Goal: Task Accomplishment & Management: Manage account settings

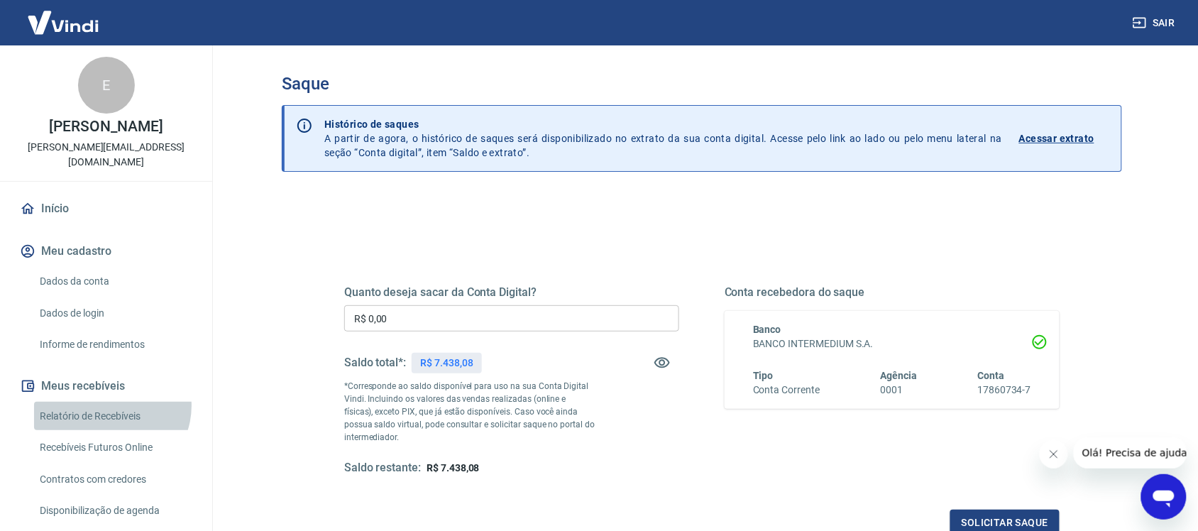
click at [111, 405] on link "Relatório de Recebíveis" at bounding box center [114, 416] width 161 height 29
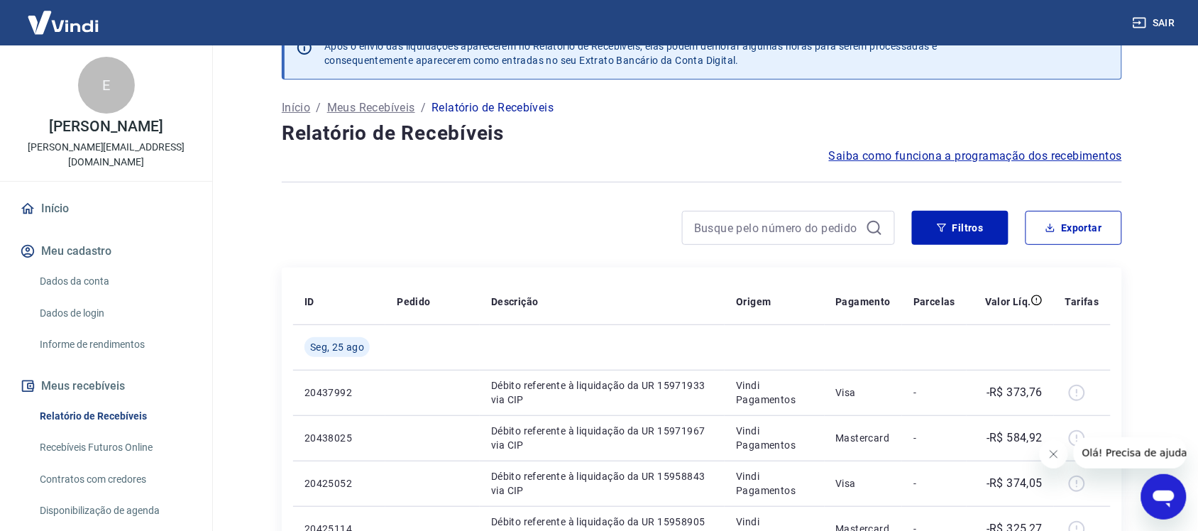
scroll to position [23, 0]
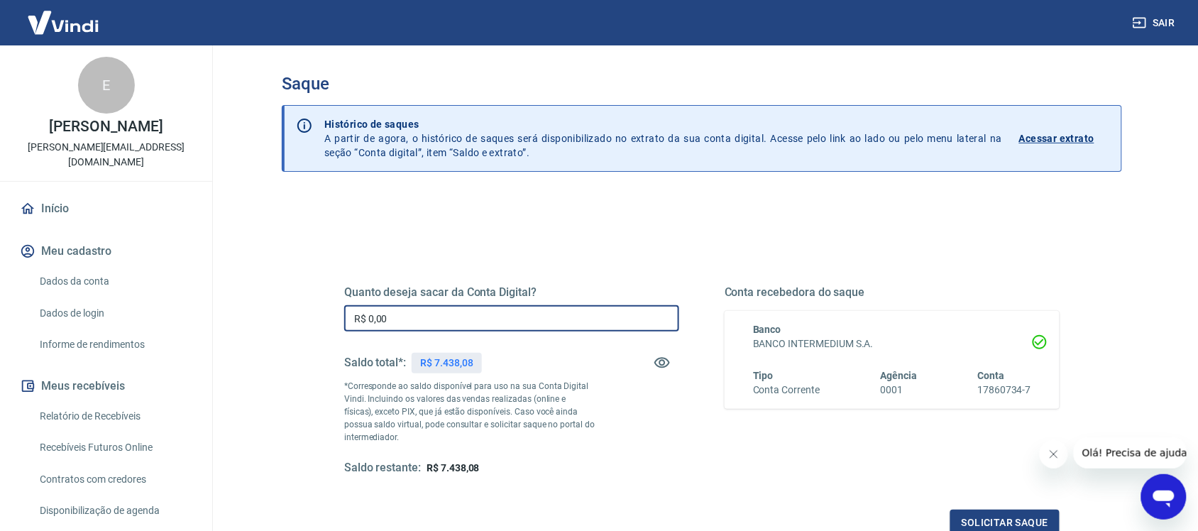
click at [454, 314] on input "R$ 0,00" at bounding box center [511, 318] width 335 height 26
type input "R$ 7.438,08"
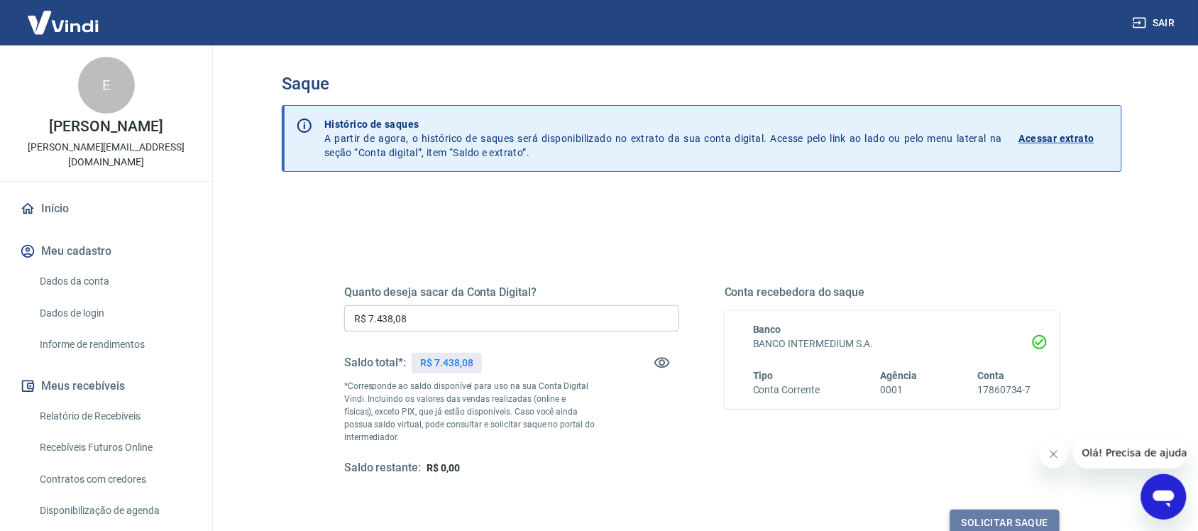
click at [992, 512] on button "Solicitar saque" at bounding box center [1004, 522] width 109 height 26
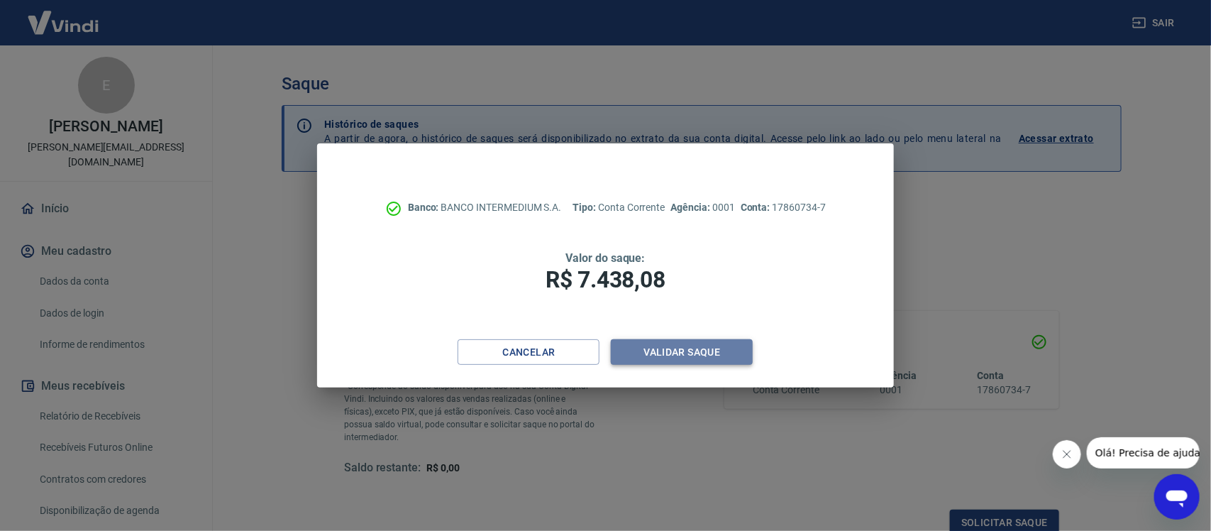
click at [714, 356] on button "Validar saque" at bounding box center [682, 352] width 142 height 26
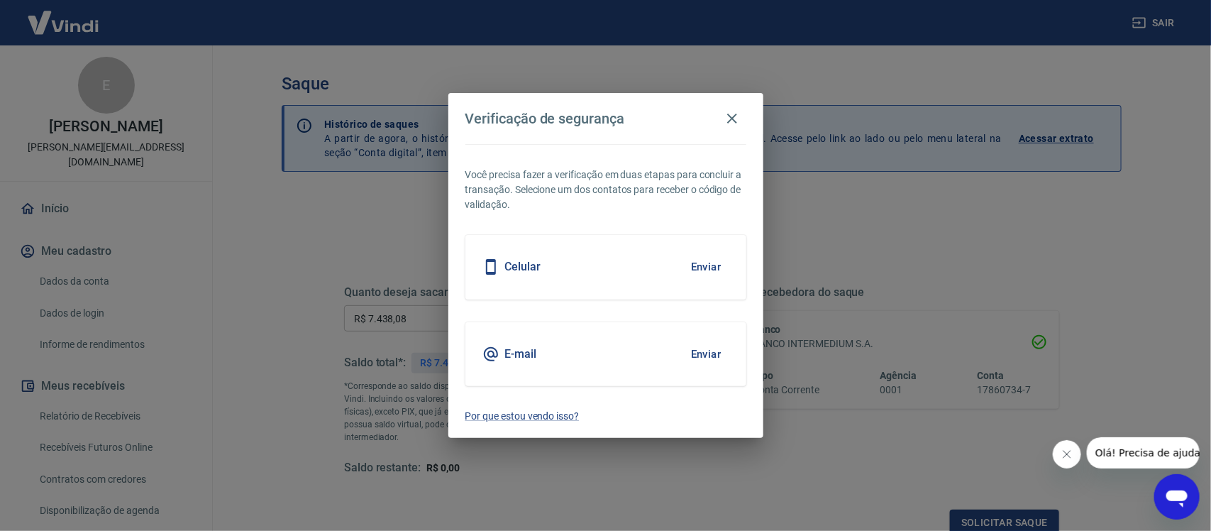
scroll to position [4, 0]
click at [714, 356] on button "Enviar" at bounding box center [706, 354] width 46 height 30
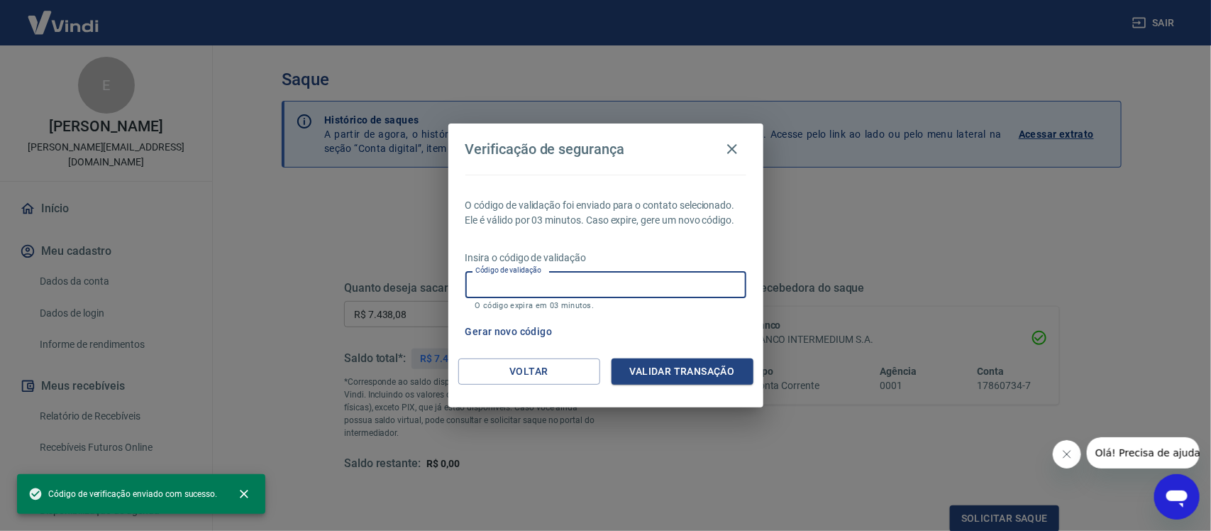
click at [690, 284] on input "Código de validação" at bounding box center [605, 284] width 281 height 26
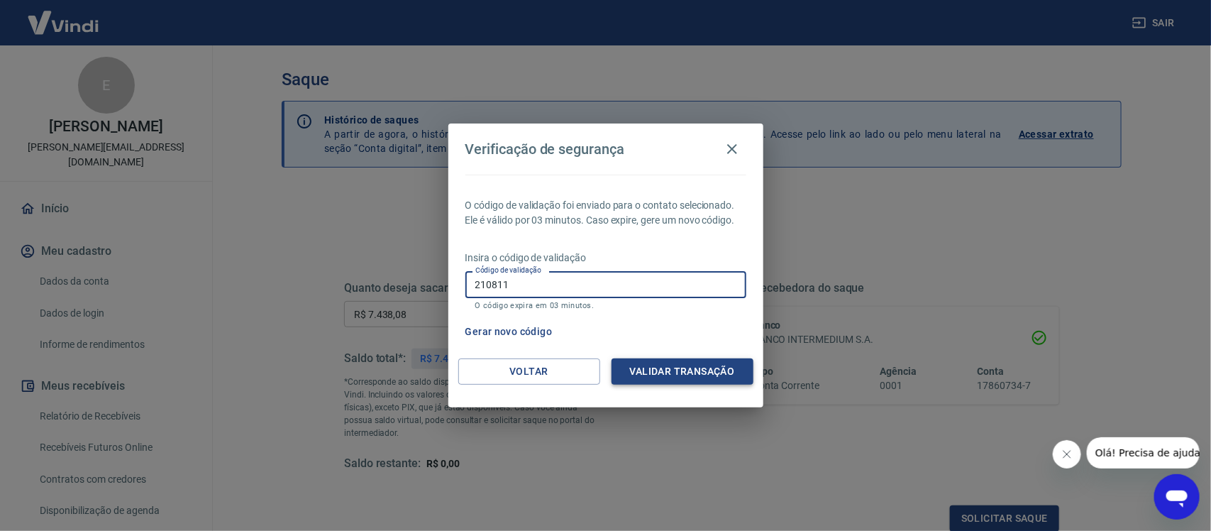
type input "210811"
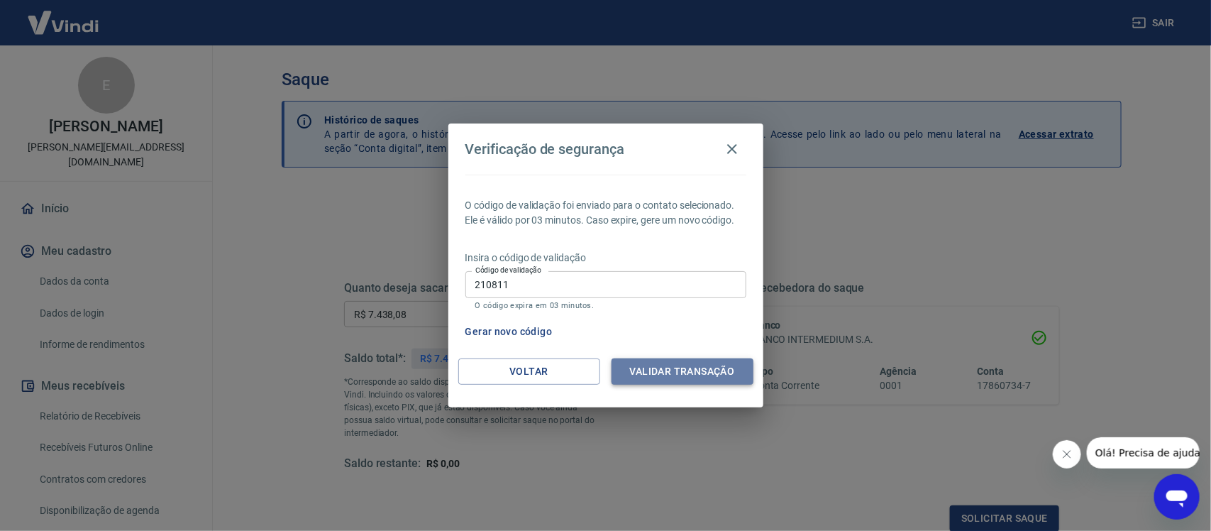
click at [702, 367] on button "Validar transação" at bounding box center [683, 371] width 142 height 26
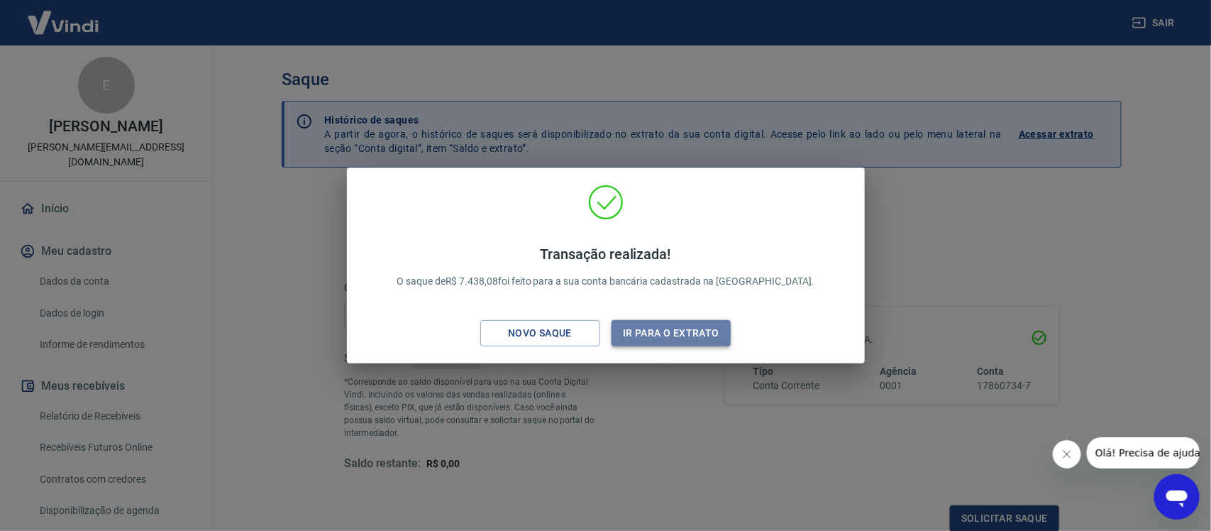
click at [710, 324] on button "Ir para o extrato" at bounding box center [672, 333] width 120 height 26
